Goal: Communication & Community: Answer question/provide support

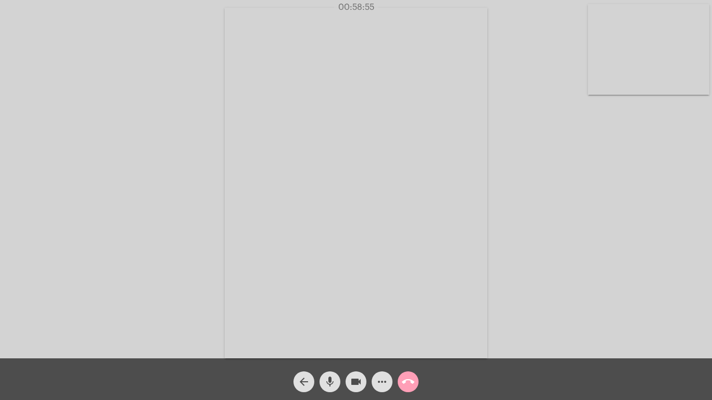
click at [408, 381] on mat-icon "call_end" at bounding box center [408, 382] width 13 height 13
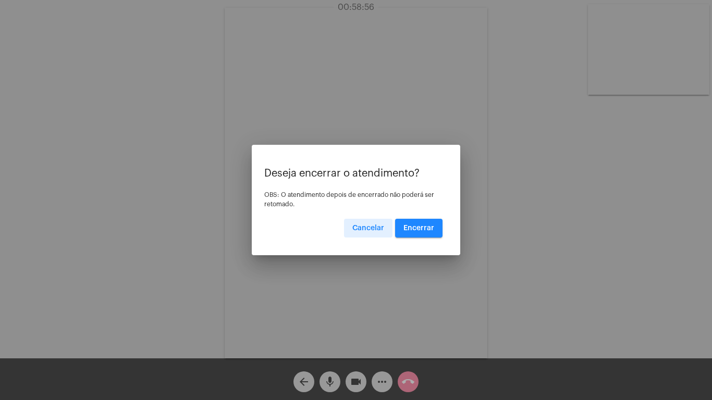
click at [418, 224] on button "Encerrar" at bounding box center [418, 228] width 47 height 19
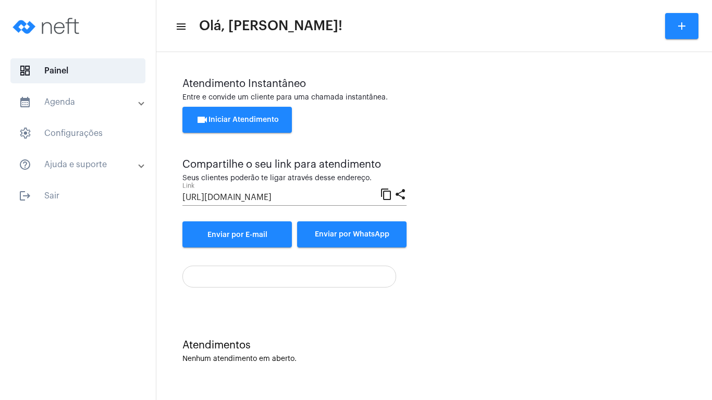
click at [229, 119] on span "videocam Iniciar Atendimento" at bounding box center [237, 119] width 83 height 7
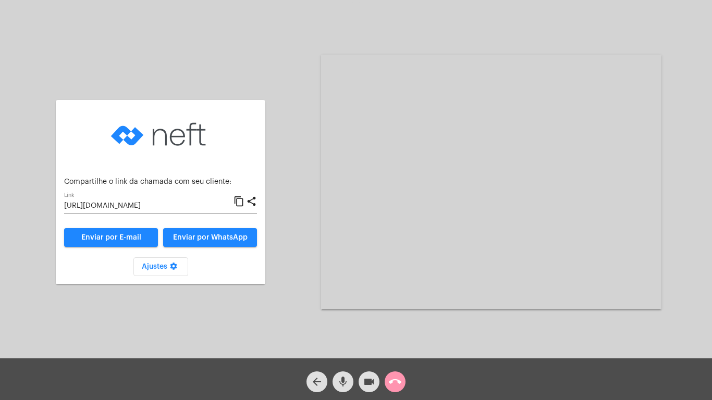
click at [237, 198] on mat-icon "content_copy" at bounding box center [238, 201] width 11 height 13
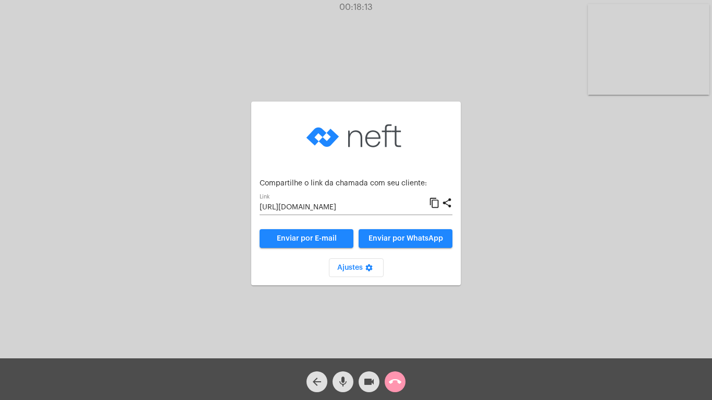
click at [394, 383] on mat-icon "call_end" at bounding box center [395, 382] width 13 height 13
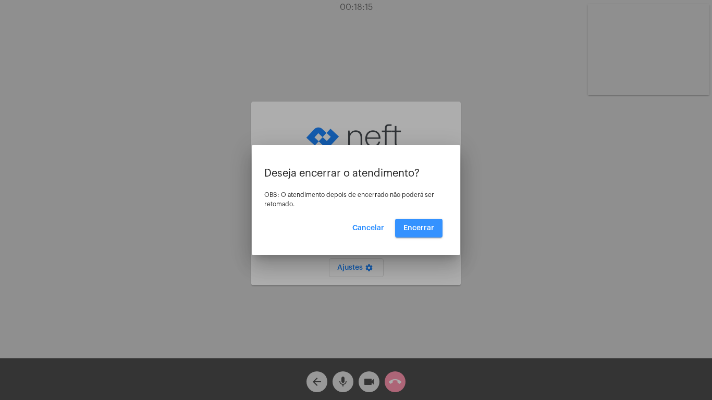
click at [418, 225] on span "Encerrar" at bounding box center [418, 228] width 31 height 7
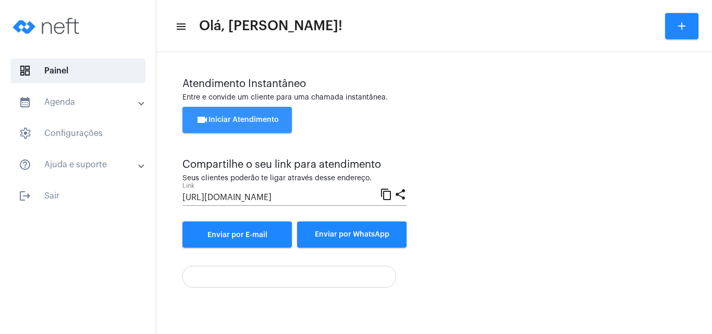
click at [229, 118] on span "videocam Iniciar Atendimento" at bounding box center [237, 119] width 83 height 7
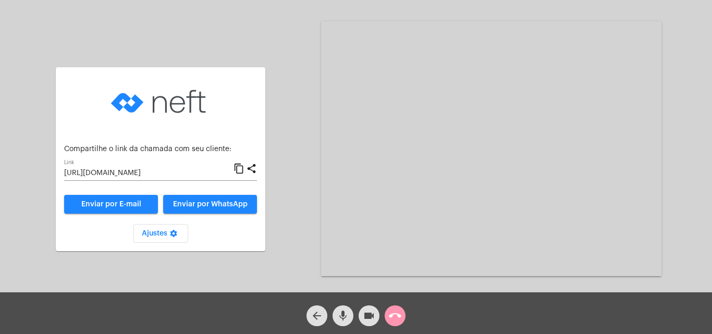
click at [241, 169] on mat-icon "content_copy" at bounding box center [238, 169] width 11 height 13
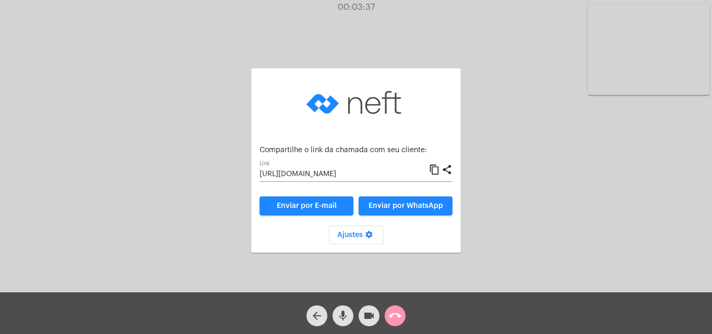
click at [517, 59] on div "Aguardando cliente acessar a chamada Ajustes settings Compartilhe o link da cha…" at bounding box center [356, 149] width 710 height 292
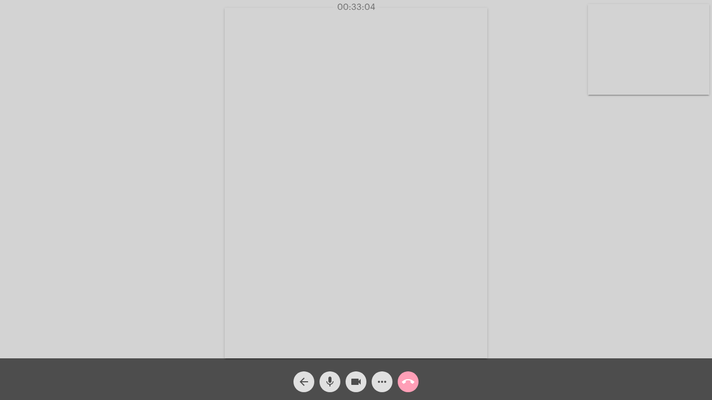
click at [406, 382] on mat-icon "call_end" at bounding box center [408, 382] width 13 height 13
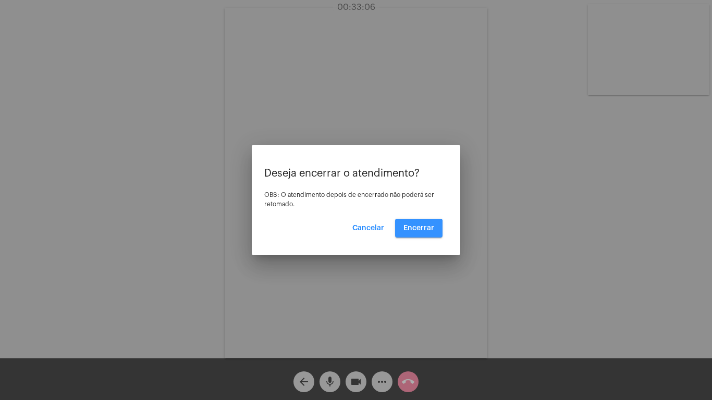
click at [418, 229] on span "Encerrar" at bounding box center [418, 228] width 31 height 7
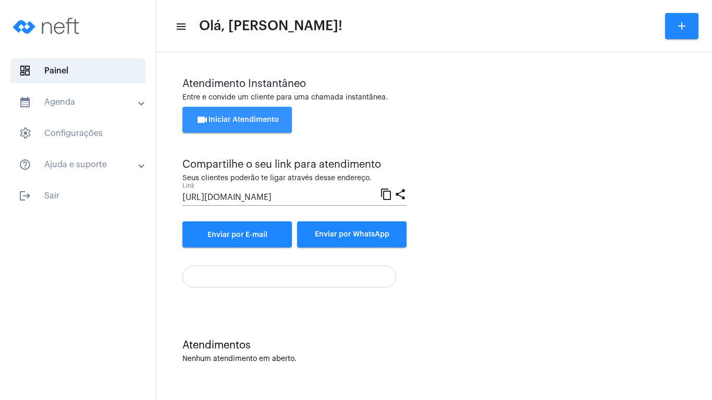
click at [236, 119] on span "videocam Iniciar Atendimento" at bounding box center [237, 119] width 83 height 7
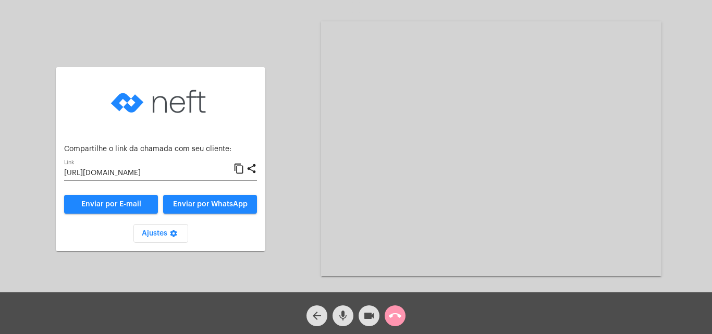
click at [238, 167] on mat-icon "content_copy" at bounding box center [238, 169] width 11 height 13
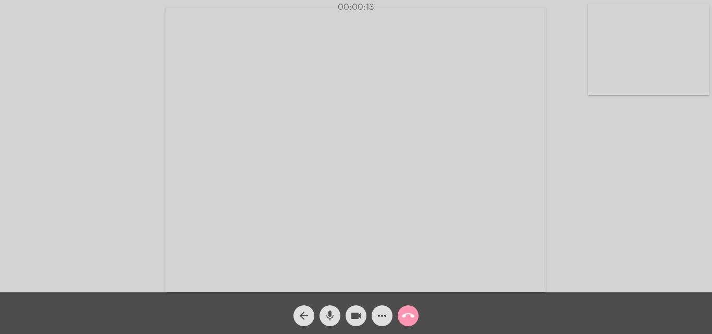
click at [625, 167] on div "Acessando Câmera e Microfone..." at bounding box center [356, 149] width 710 height 292
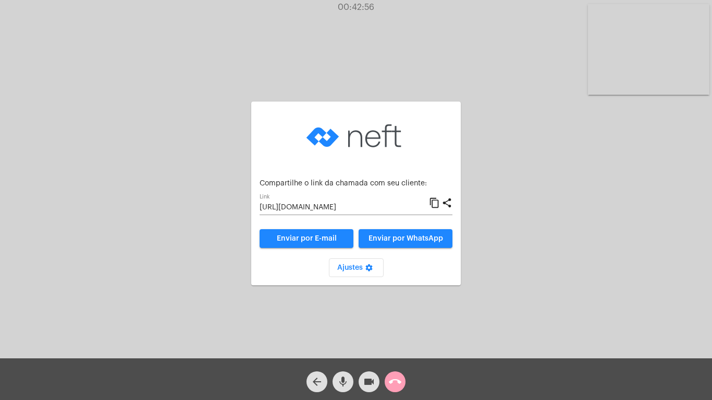
click at [396, 378] on mat-icon "call_end" at bounding box center [395, 382] width 13 height 13
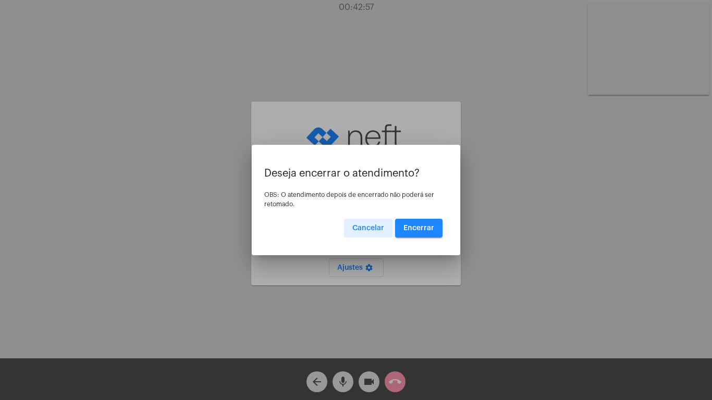
click at [423, 225] on span "Encerrar" at bounding box center [418, 228] width 31 height 7
